Goal: Information Seeking & Learning: Learn about a topic

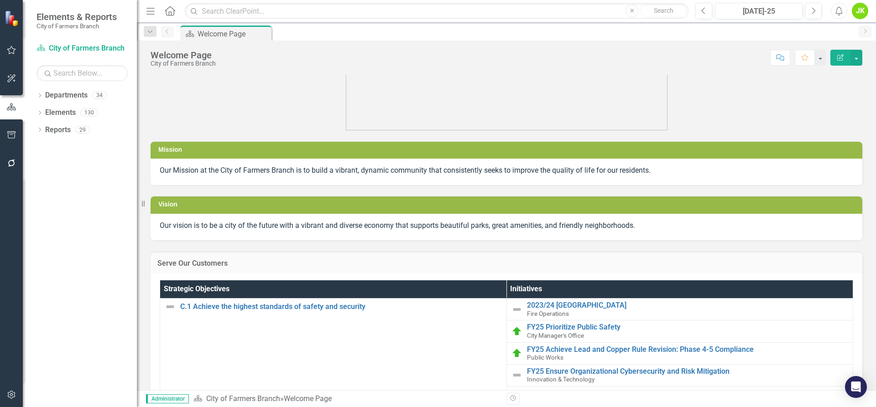
scroll to position [46, 0]
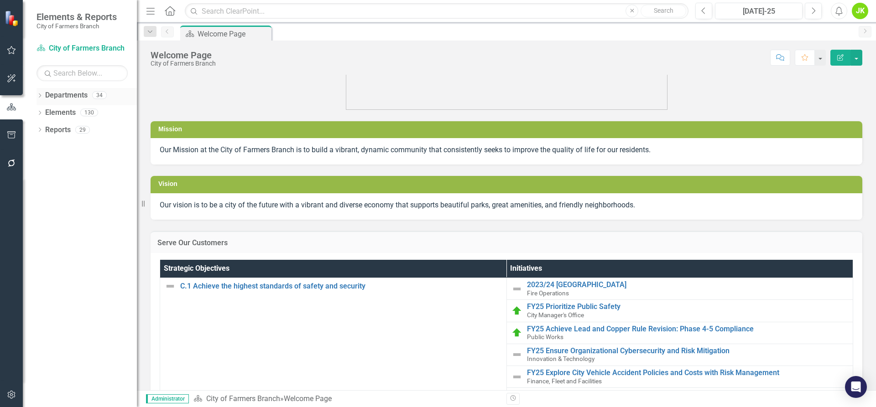
click at [41, 94] on icon "Dropdown" at bounding box center [39, 96] width 6 height 5
click at [44, 111] on icon at bounding box center [45, 112] width 2 height 5
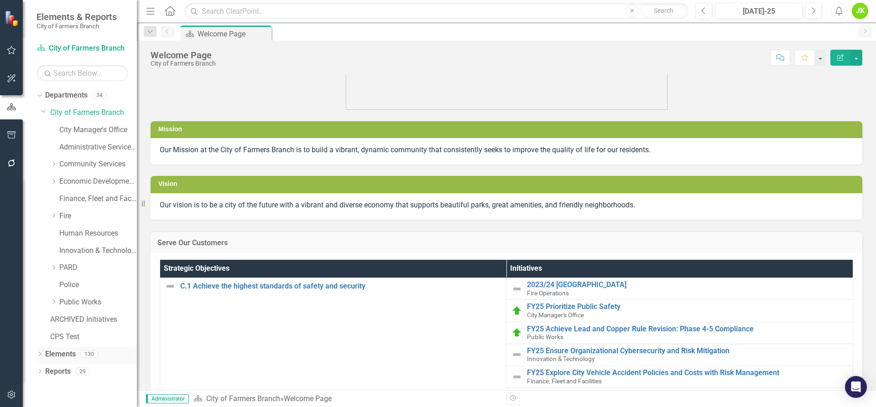
click at [39, 352] on div "Dropdown" at bounding box center [39, 356] width 6 height 8
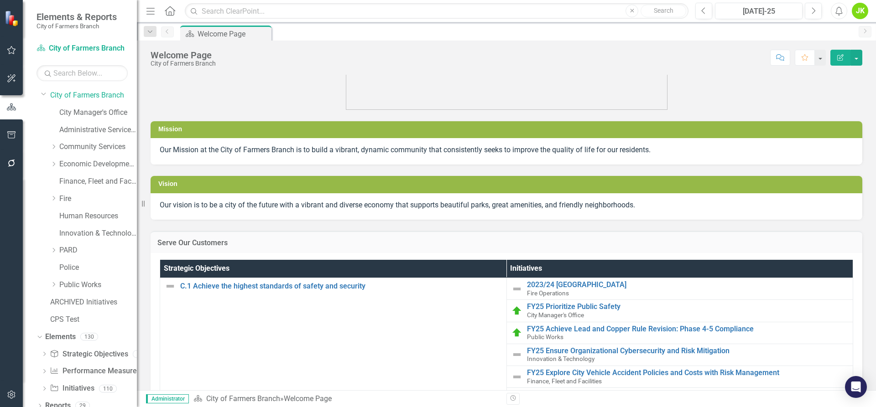
scroll to position [26, 0]
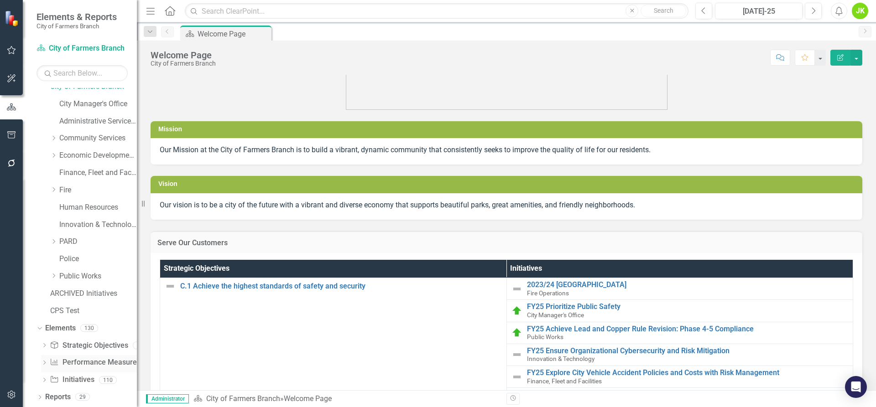
click at [89, 360] on link "Performance Measure Performance Measures" at bounding box center [95, 363] width 90 height 10
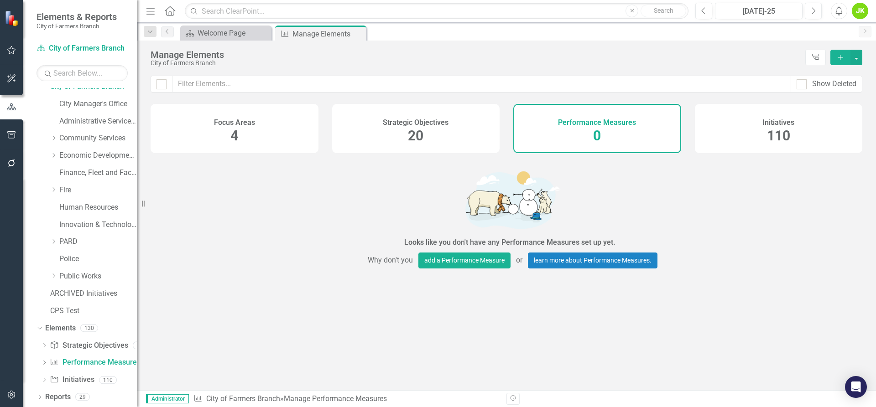
click at [400, 137] on div "Strategic Objectives 20" at bounding box center [416, 128] width 168 height 49
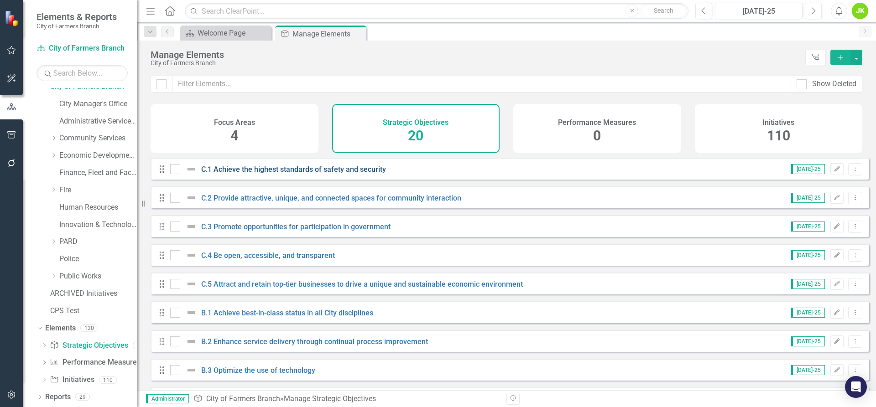
click at [260, 174] on link "C.1 Achieve the highest standards of safety and security" at bounding box center [293, 169] width 185 height 9
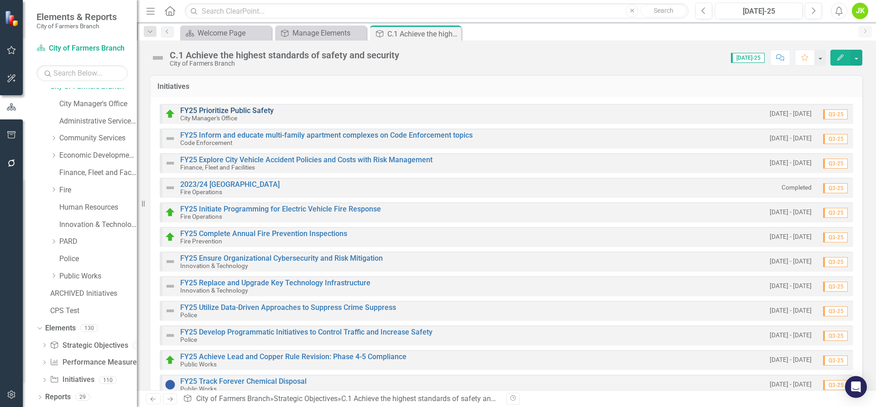
click at [255, 109] on link "FY25 Prioritize Public Safety" at bounding box center [227, 110] width 94 height 9
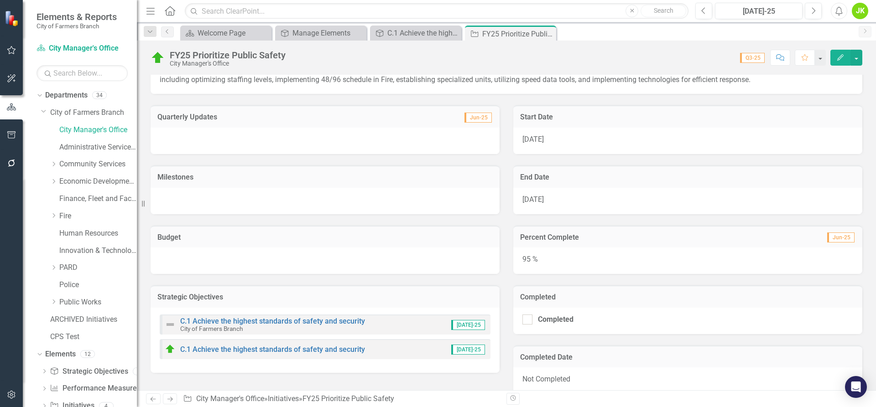
scroll to position [175, 0]
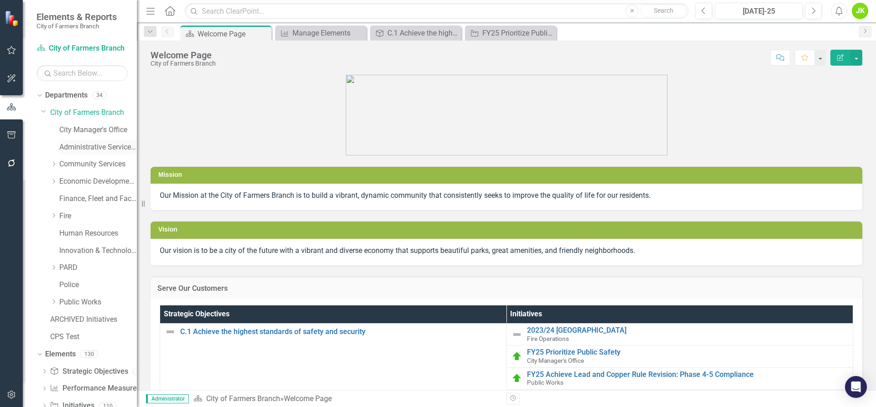
click at [89, 151] on link "Administrative Services & Communications" at bounding box center [98, 147] width 78 height 10
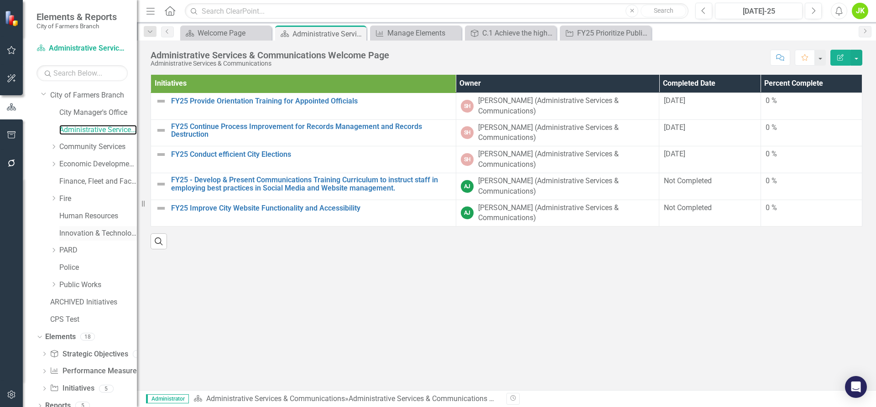
scroll to position [26, 0]
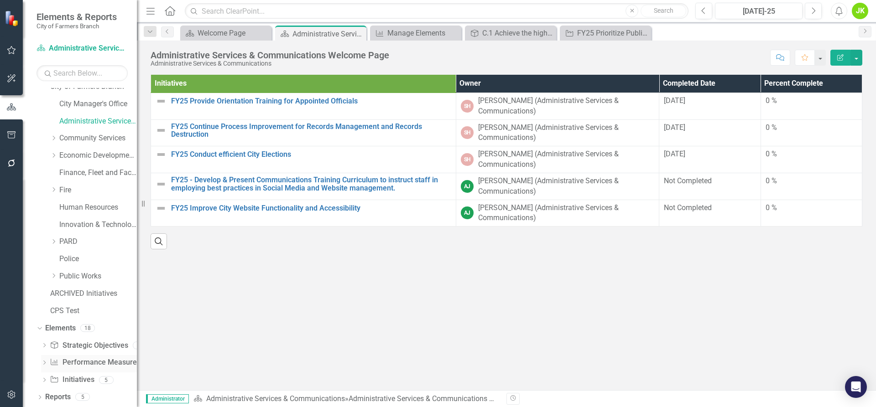
click at [93, 364] on link "Performance Measure Performance Measures" at bounding box center [95, 363] width 90 height 10
click at [102, 140] on link "Community Services" at bounding box center [98, 138] width 78 height 10
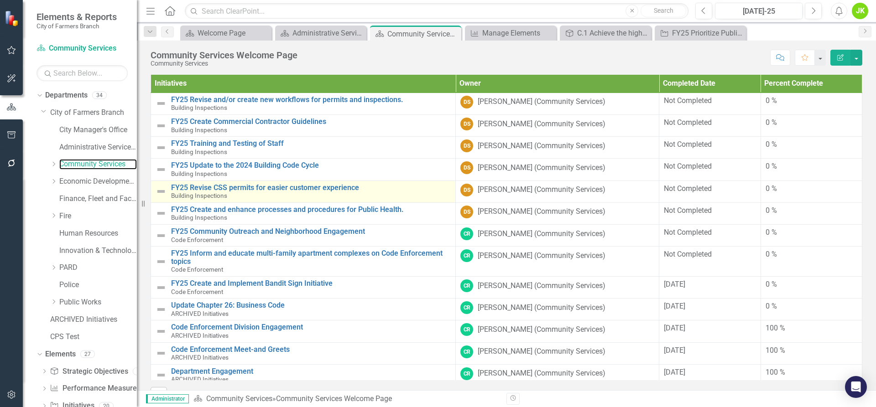
scroll to position [46, 0]
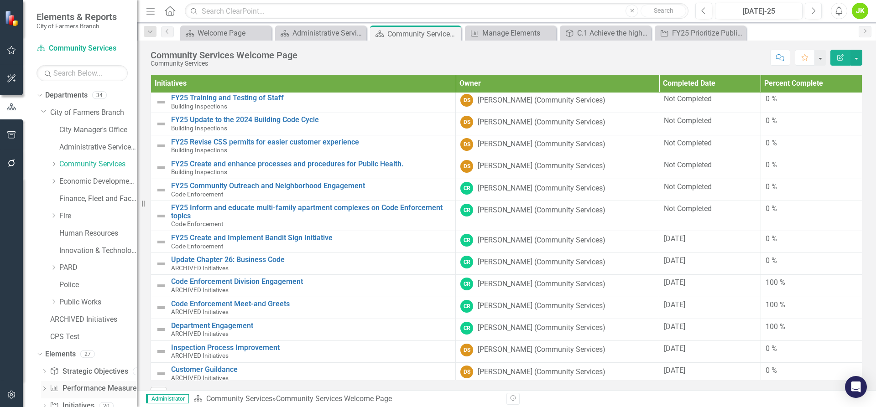
click at [97, 387] on link "Performance Measure Performance Measures" at bounding box center [95, 389] width 90 height 10
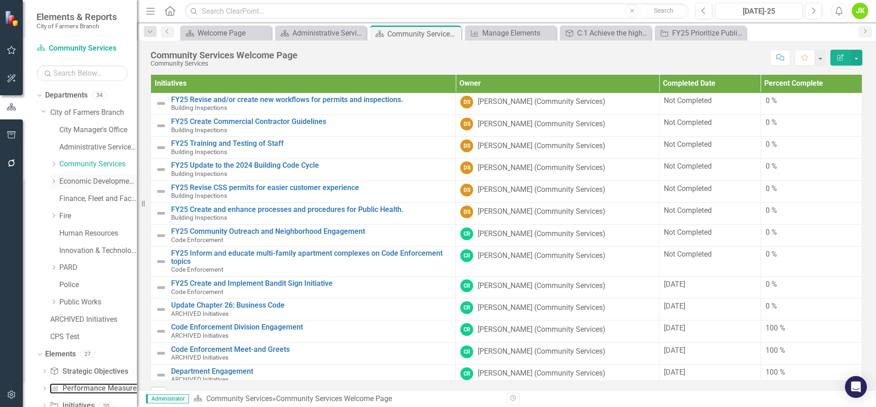
scroll to position [26, 0]
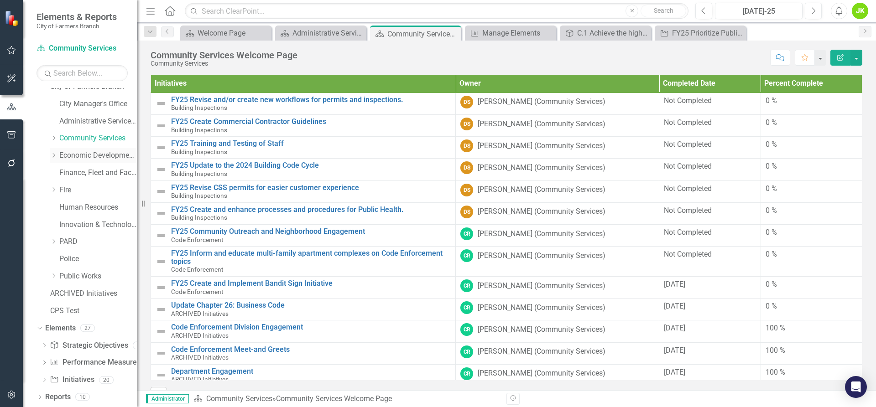
click at [88, 152] on link "Economic Development, Tourism & Planning" at bounding box center [98, 156] width 78 height 10
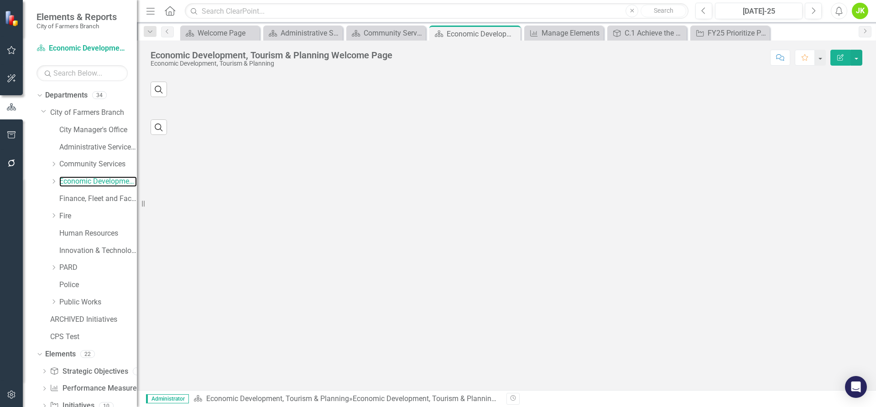
scroll to position [26, 0]
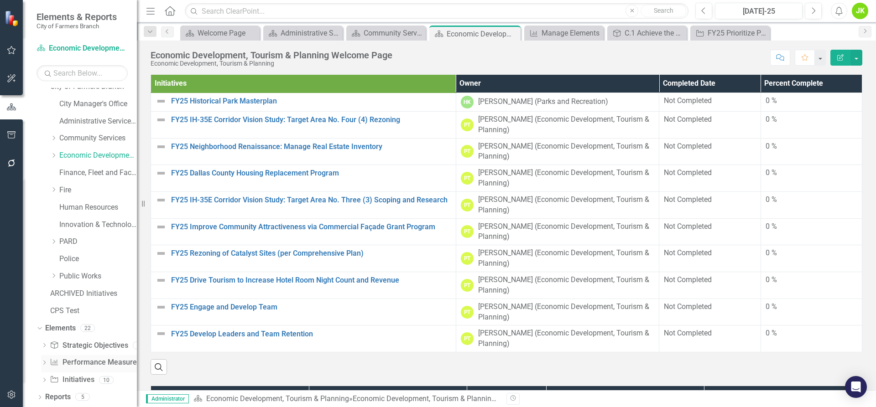
click at [81, 362] on link "Performance Measure Performance Measures" at bounding box center [95, 363] width 90 height 10
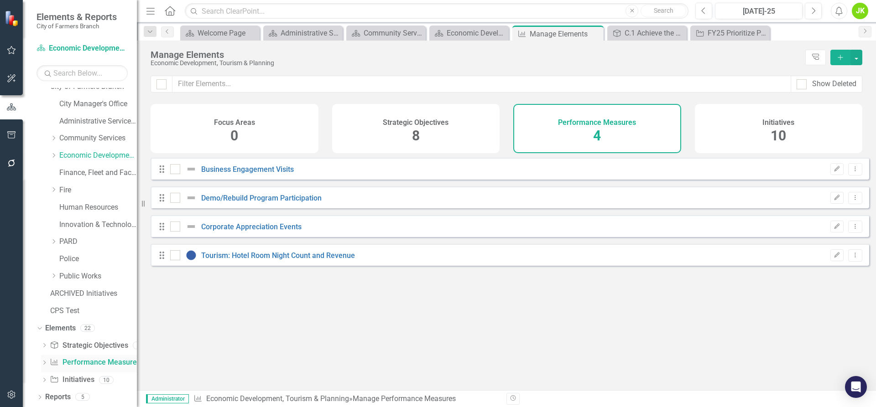
checkbox input "false"
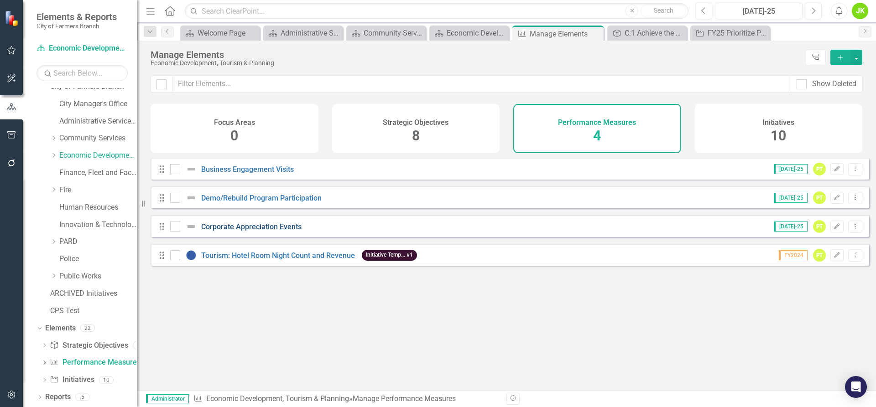
click at [229, 231] on link "Corporate Appreciation Events" at bounding box center [251, 227] width 100 height 9
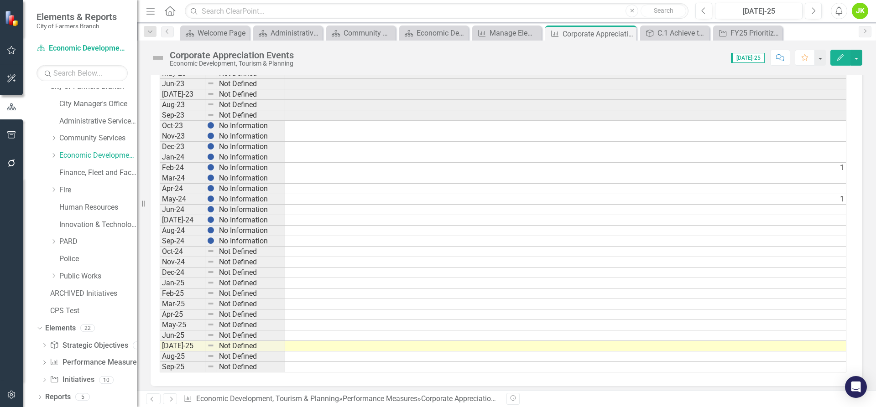
scroll to position [427, 0]
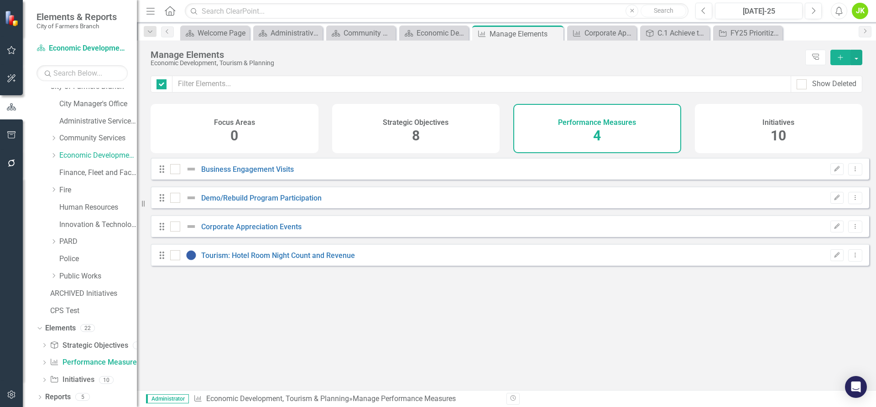
checkbox input "false"
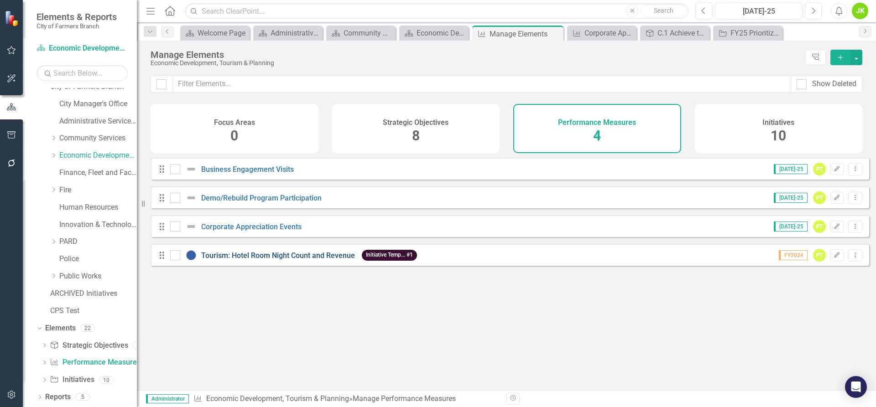
click at [243, 260] on link "Tourism: Hotel Room Night Count and Revenue" at bounding box center [278, 255] width 154 height 9
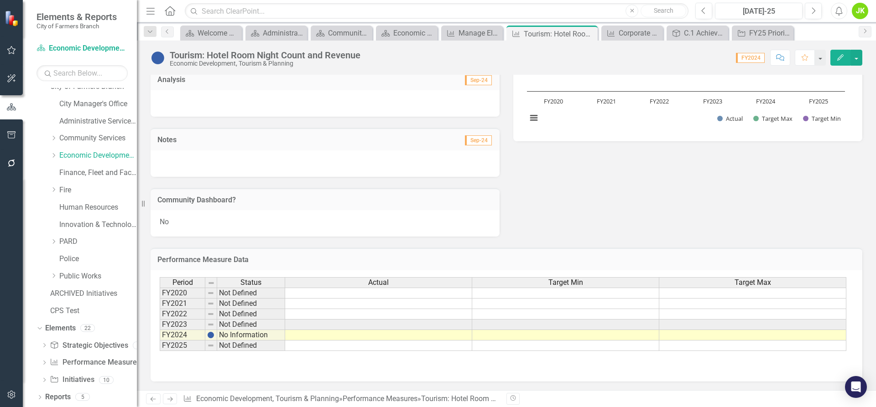
scroll to position [171, 0]
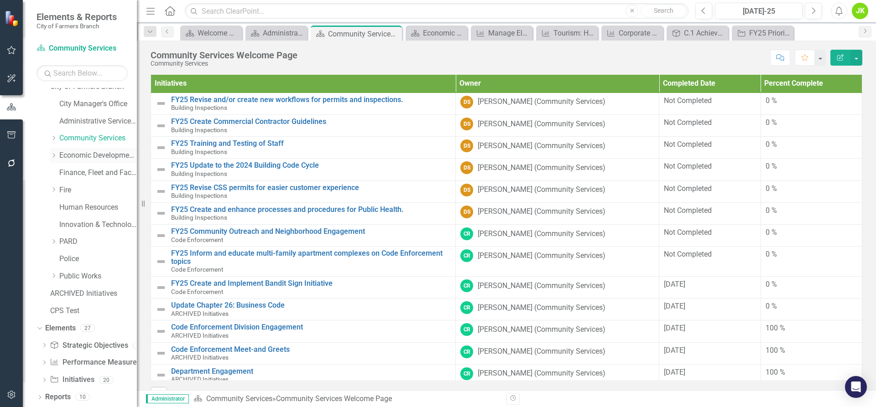
click at [90, 155] on link "Economic Development, Tourism & Planning" at bounding box center [98, 156] width 78 height 10
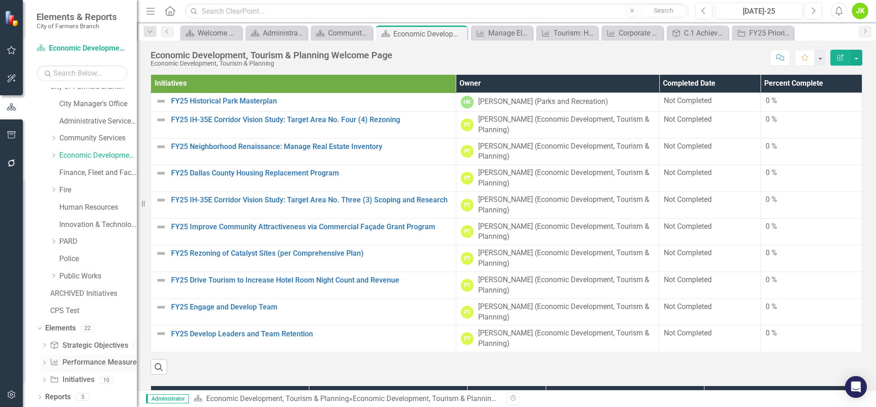
click at [99, 358] on link "Performance Measure Performance Measures" at bounding box center [95, 363] width 90 height 10
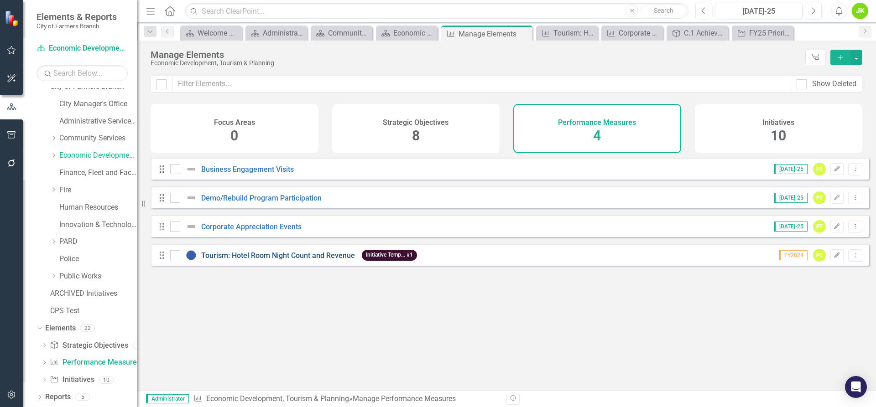
click at [296, 260] on link "Tourism: Hotel Room Night Count and Revenue" at bounding box center [278, 255] width 154 height 9
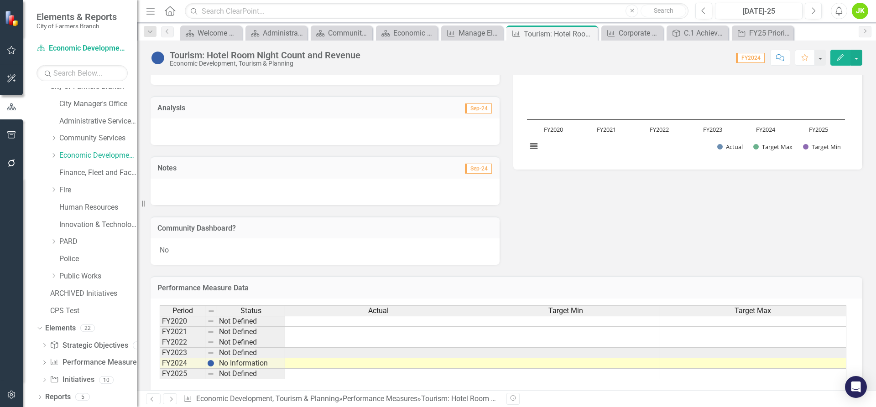
scroll to position [171, 0]
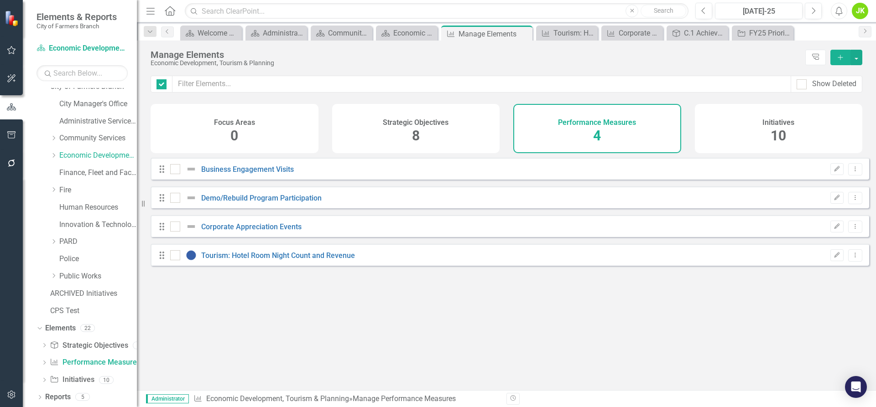
checkbox input "false"
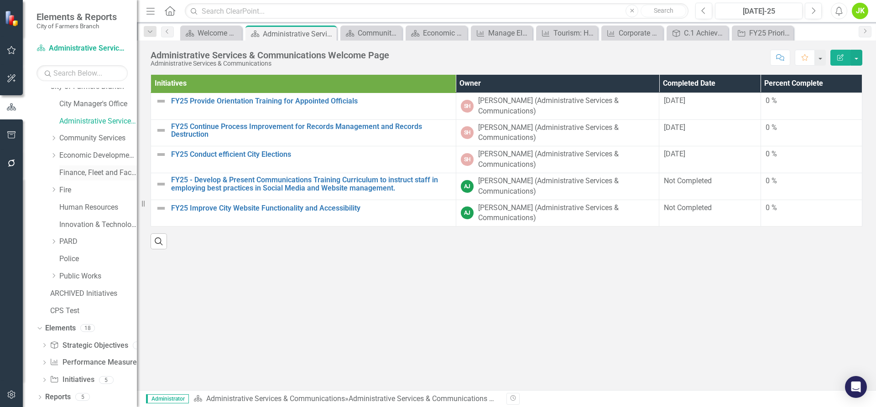
click at [88, 173] on link "Finance, Fleet and Facilities" at bounding box center [98, 173] width 78 height 10
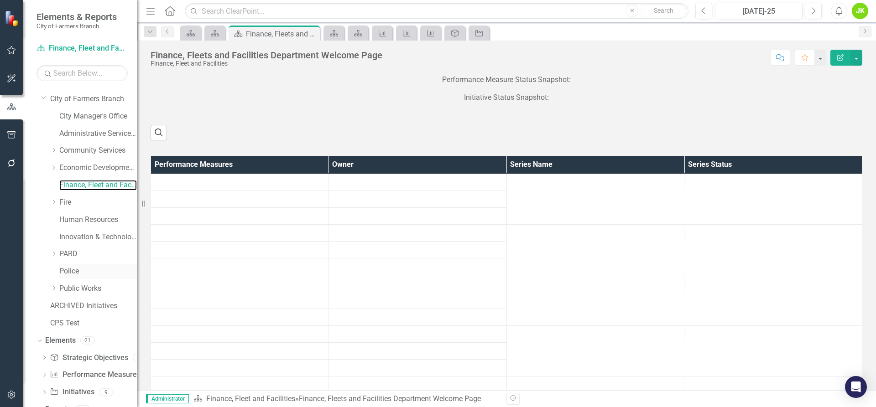
scroll to position [26, 0]
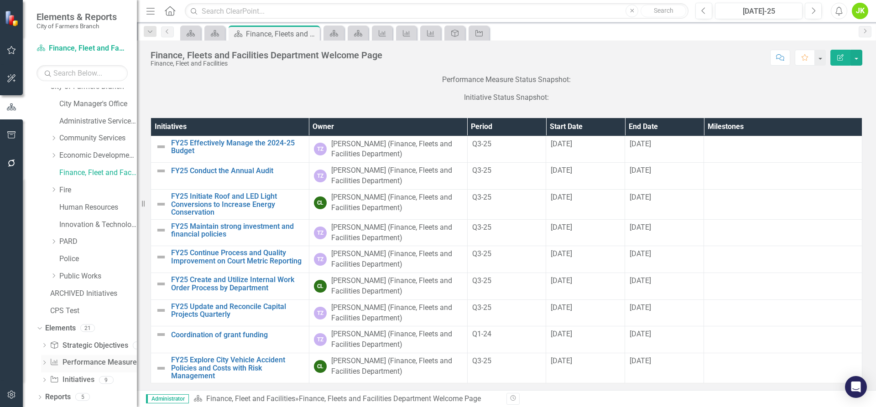
click at [84, 359] on link "Performance Measure Performance Measures" at bounding box center [95, 363] width 90 height 10
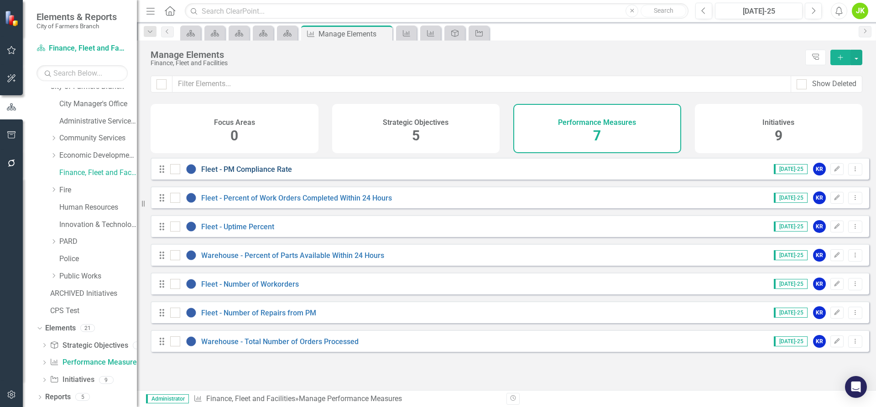
click at [235, 174] on link "Fleet - PM Compliance Rate" at bounding box center [246, 169] width 91 height 9
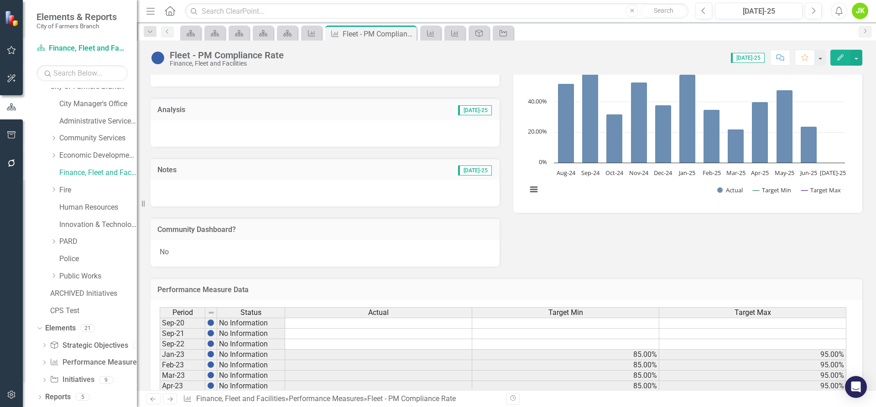
scroll to position [91, 0]
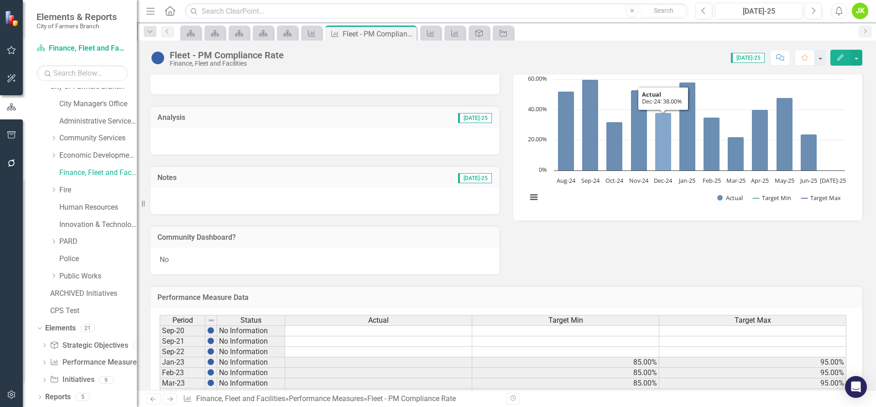
click at [665, 156] on icon "Dec-24, 38. Actual." at bounding box center [663, 142] width 16 height 58
click at [667, 120] on icon "Dec-24, 38. Actual." at bounding box center [663, 142] width 16 height 58
click at [776, 89] on rect "Interactive chart" at bounding box center [685, 143] width 327 height 137
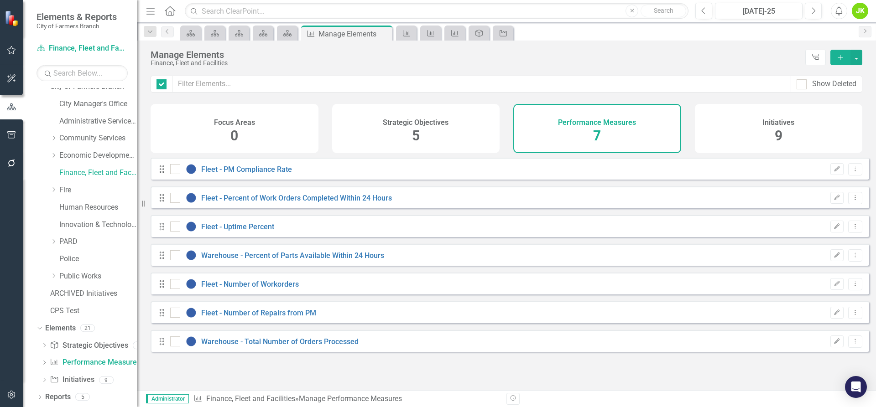
checkbox input "false"
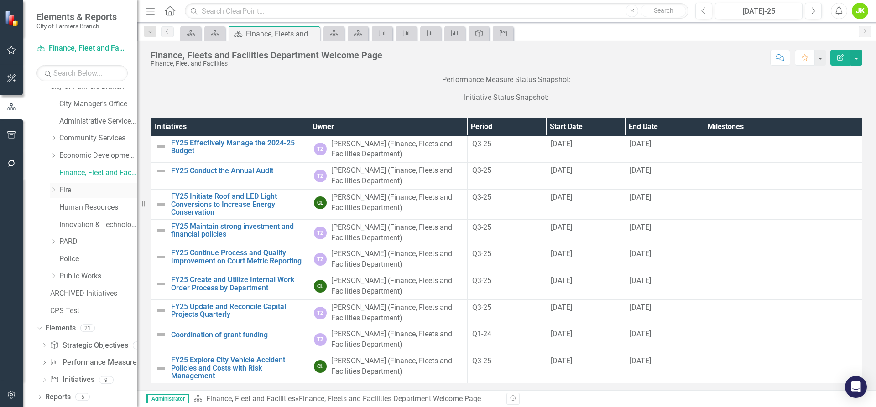
click at [68, 188] on link "Fire" at bounding box center [98, 190] width 78 height 10
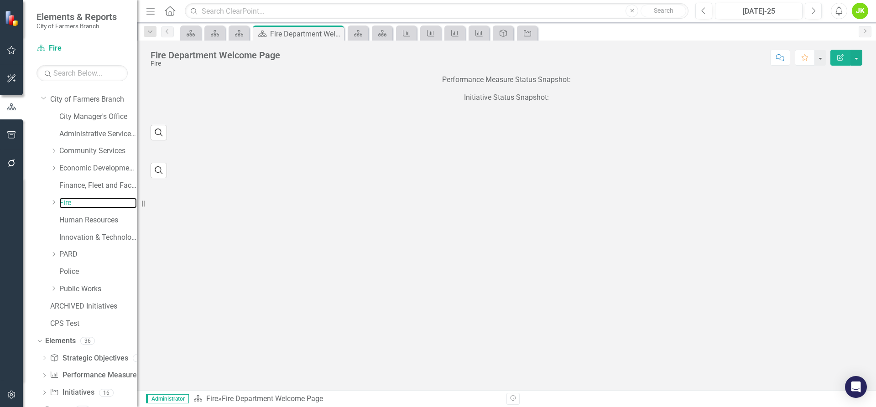
scroll to position [26, 0]
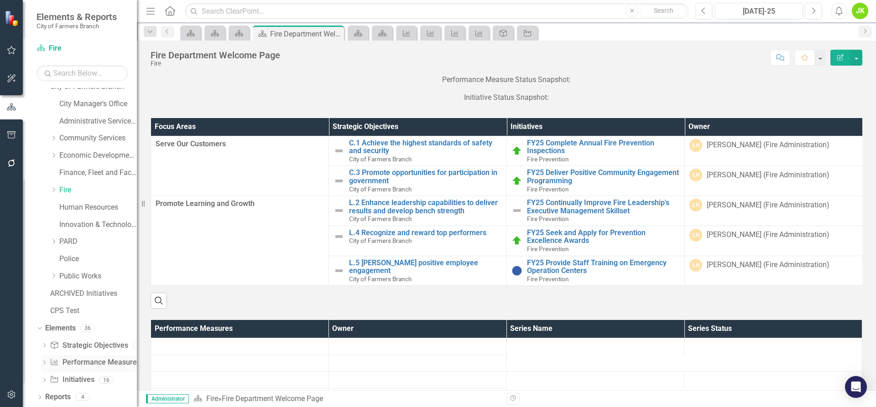
click at [81, 360] on link "Performance Measure Performance Measures" at bounding box center [95, 363] width 90 height 10
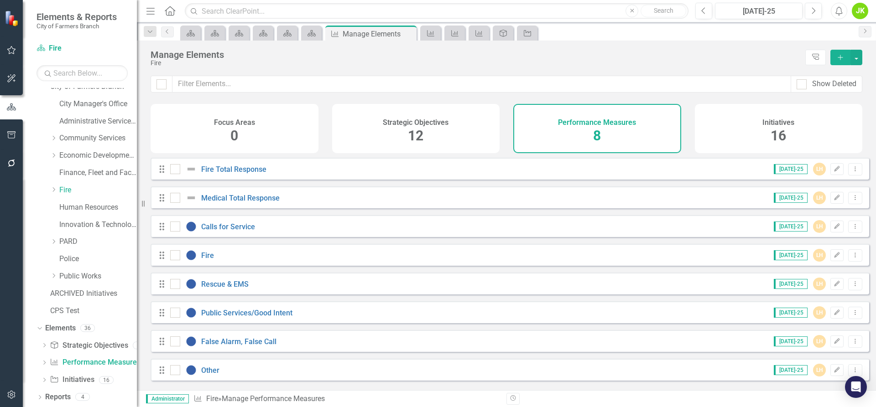
click at [396, 130] on div "Strategic Objectives 12" at bounding box center [416, 128] width 168 height 49
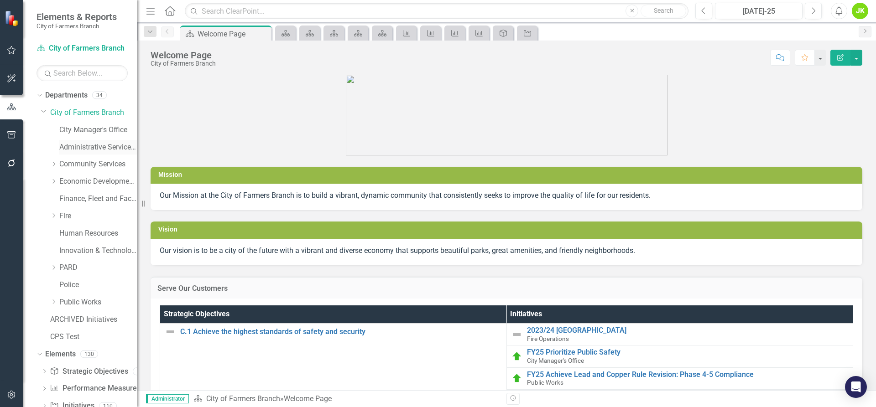
click at [74, 144] on link "Administrative Services & Communications" at bounding box center [98, 147] width 78 height 10
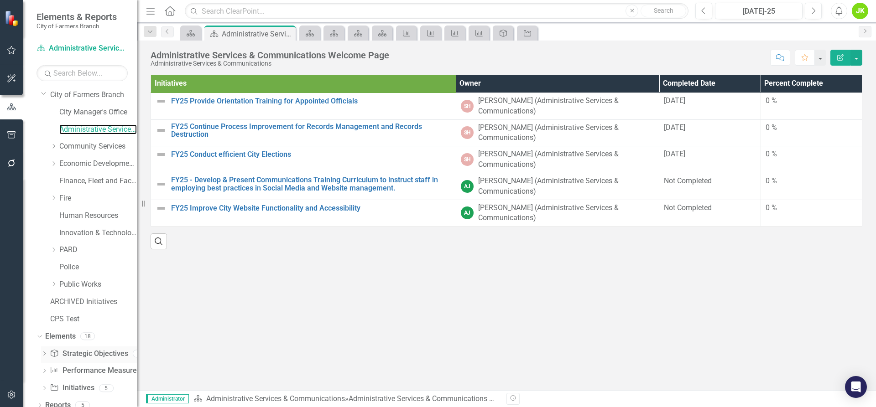
scroll to position [26, 0]
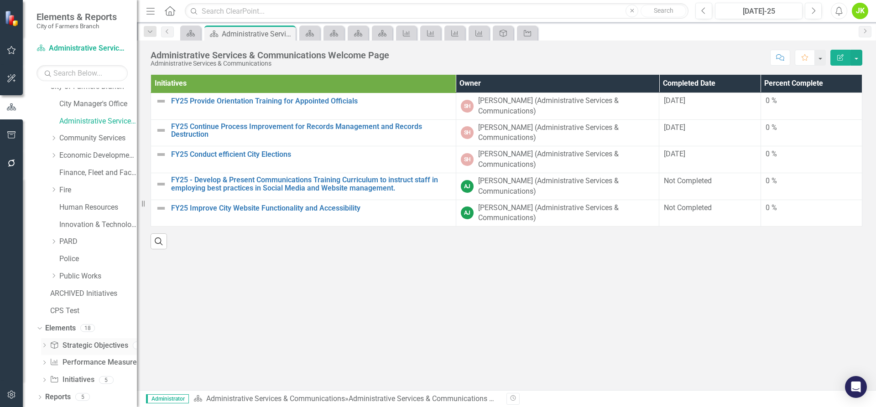
click at [88, 345] on link "Strategic Objective Strategic Objectives" at bounding box center [89, 346] width 78 height 10
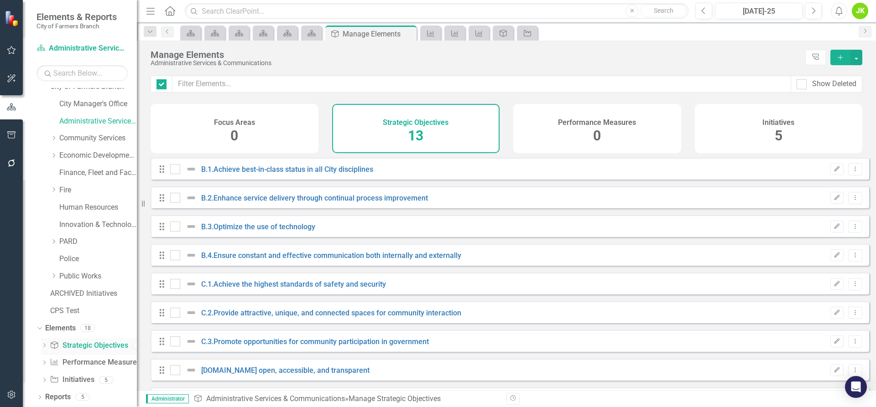
checkbox input "false"
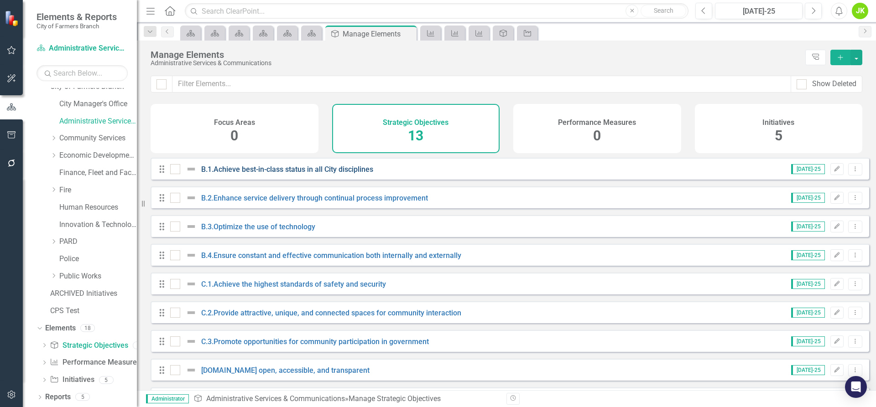
click at [277, 174] on link "B.1.Achieve best-in-class status in all City disciplines" at bounding box center [287, 169] width 172 height 9
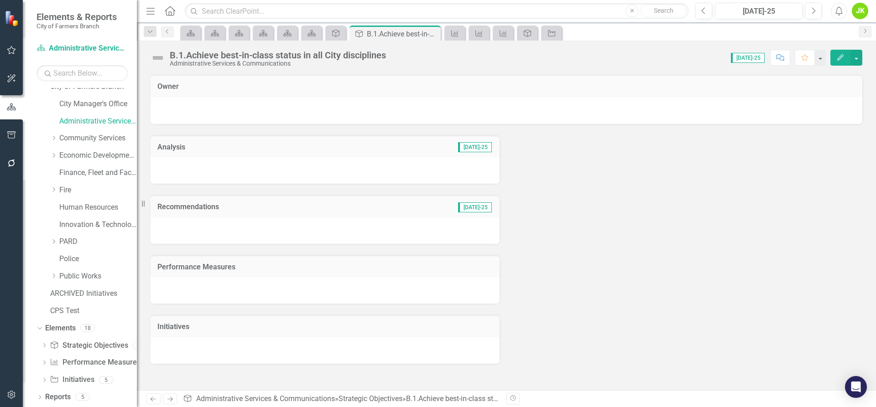
click at [175, 145] on h3 "Analysis" at bounding box center [231, 147] width 149 height 8
click at [475, 148] on span "[DATE]-25" at bounding box center [475, 147] width 34 height 10
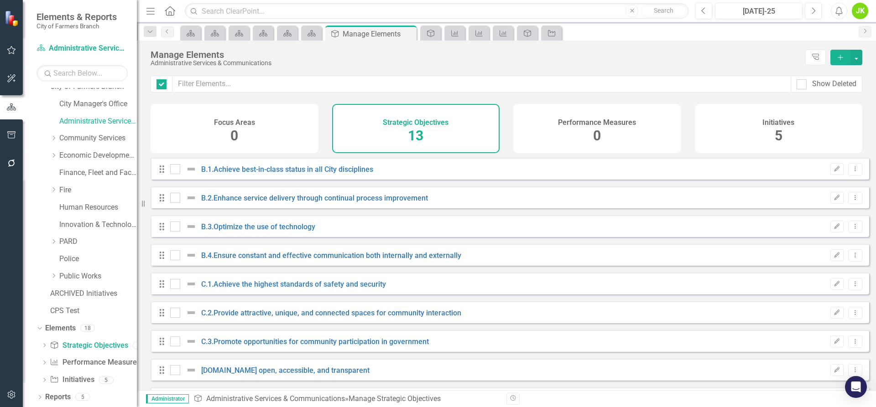
checkbox input "false"
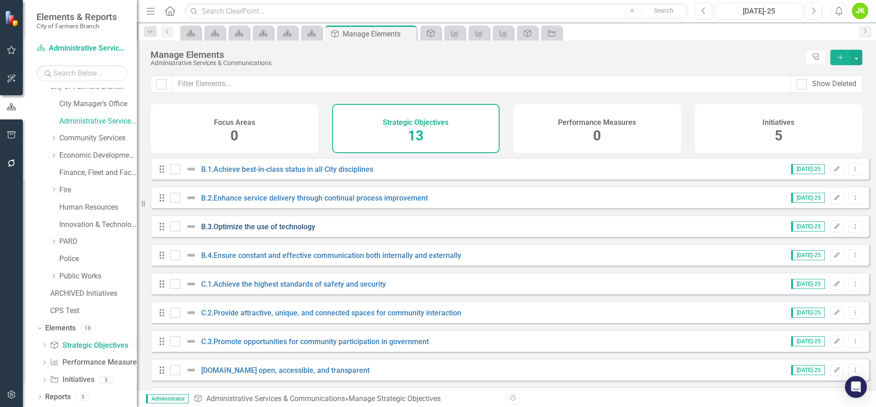
click at [266, 231] on link "B.3.Optimize the use of technology" at bounding box center [258, 227] width 114 height 9
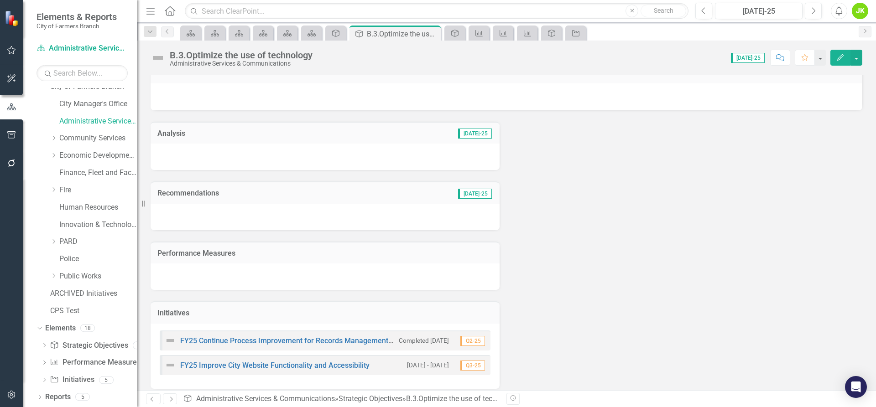
scroll to position [21, 0]
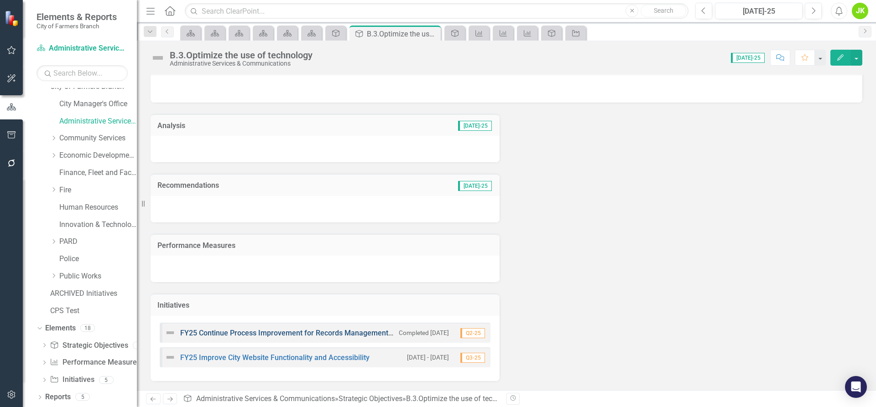
click at [314, 333] on link "FY25 Continue Process Improvement for Records Management and Records Destruction" at bounding box center [325, 333] width 290 height 9
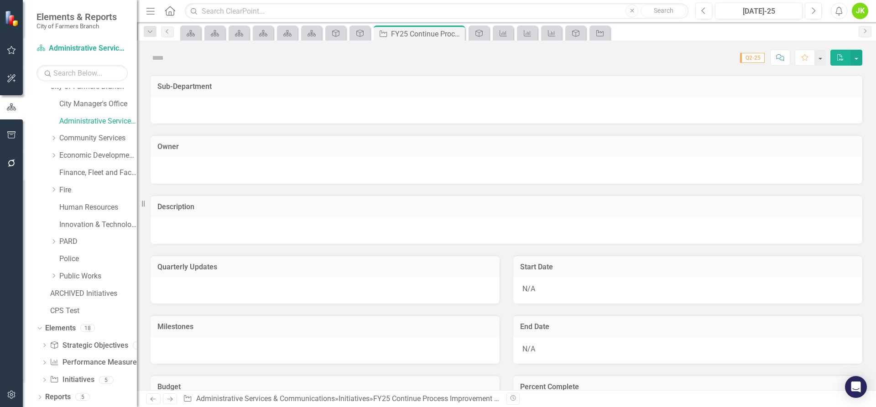
checkbox input "true"
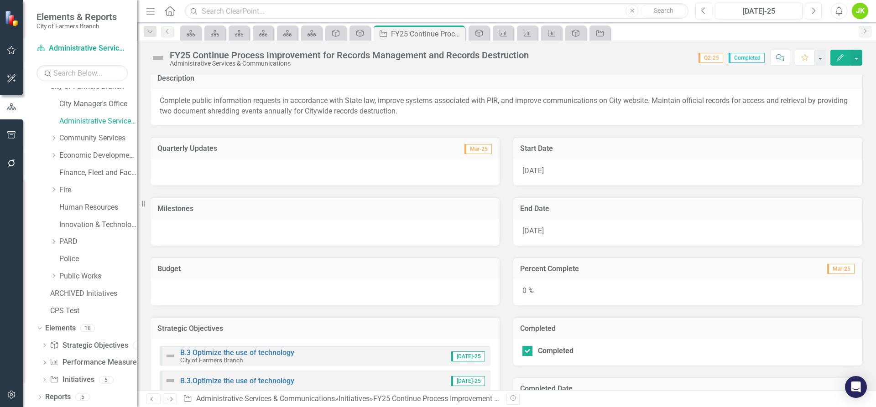
scroll to position [175, 0]
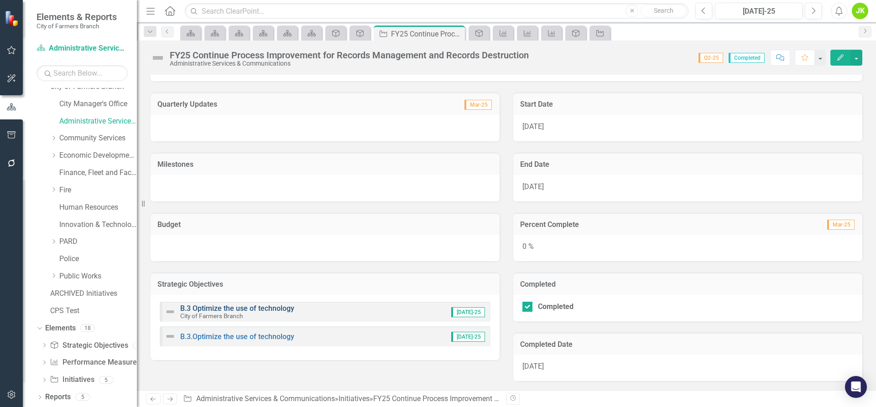
click at [255, 306] on link "B.3 Optimize the use of technology" at bounding box center [237, 308] width 114 height 9
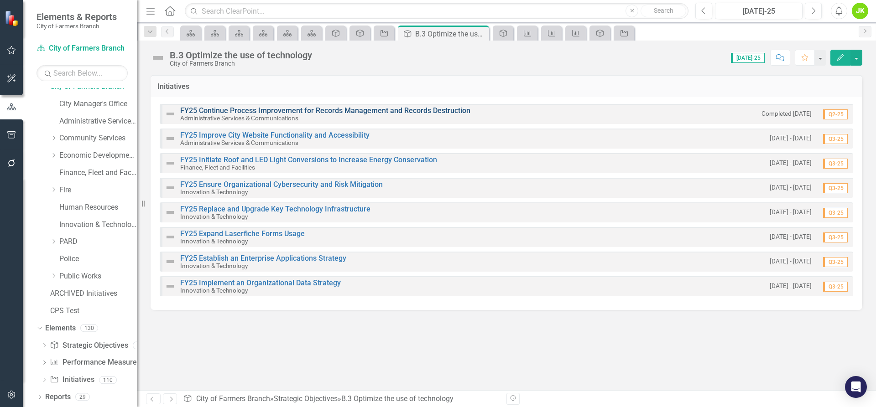
click at [305, 112] on link "FY25 Continue Process Improvement for Records Management and Records Destruction" at bounding box center [325, 110] width 290 height 9
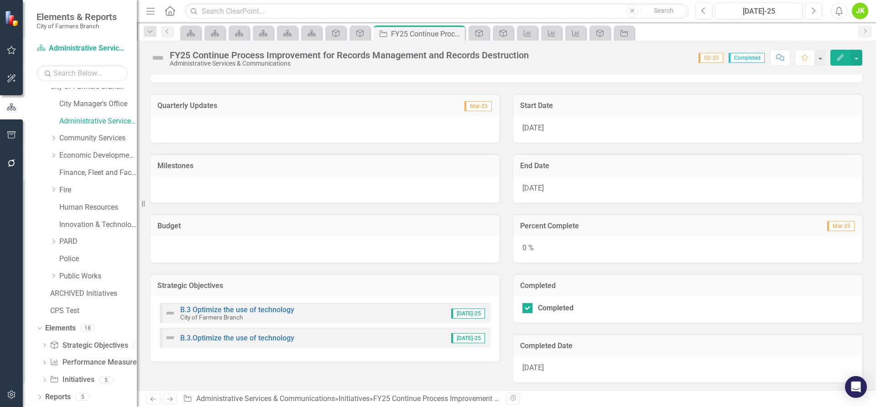
scroll to position [175, 0]
click at [265, 307] on link "B.3 Optimize the use of technology" at bounding box center [237, 308] width 114 height 9
